Goal: Answer question/provide support

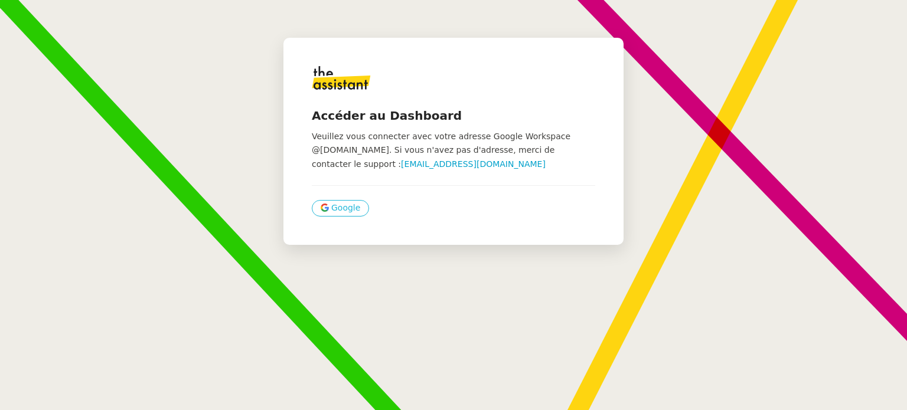
click at [349, 207] on button "Google" at bounding box center [340, 208] width 57 height 17
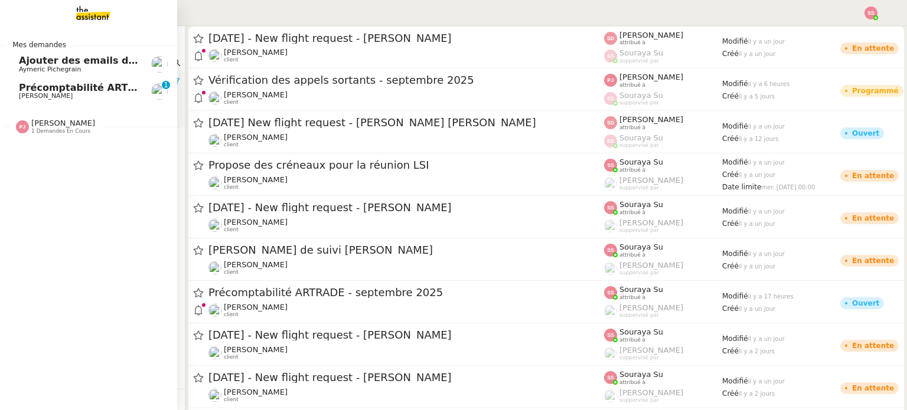
click at [45, 93] on span "Paul WEIBEL" at bounding box center [46, 96] width 54 height 8
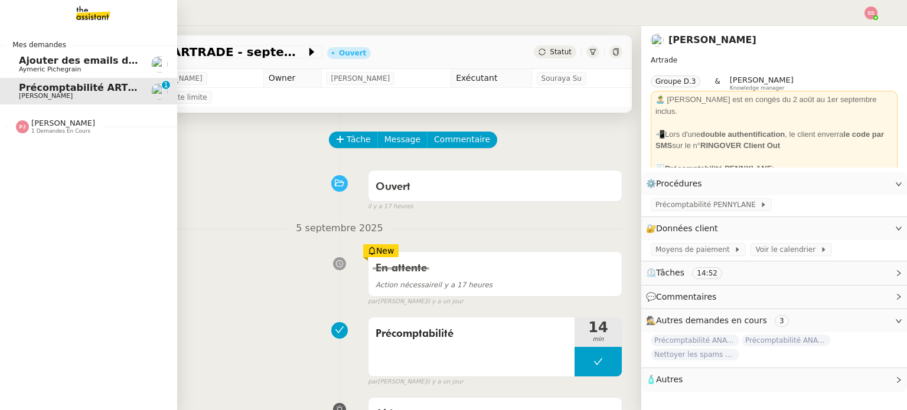
click at [76, 65] on span "Ajouter des emails dans Pipedrive" at bounding box center [110, 60] width 182 height 11
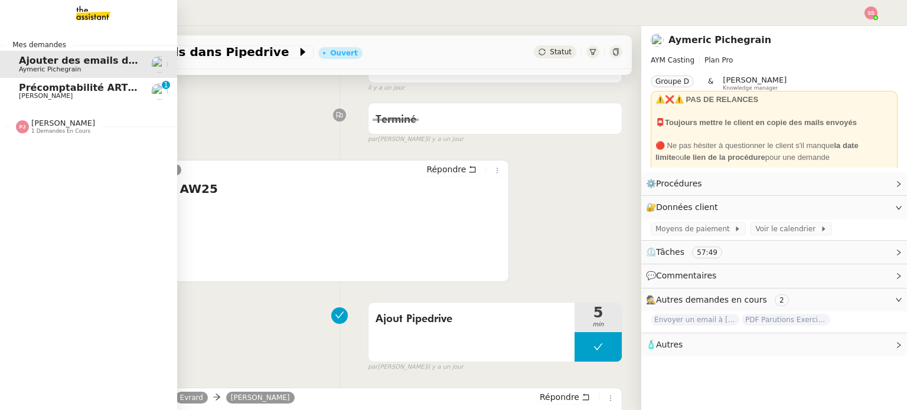
scroll to position [118, 0]
click at [71, 99] on span "Paul WEIBEL" at bounding box center [78, 96] width 119 height 7
